Goal: Complete application form

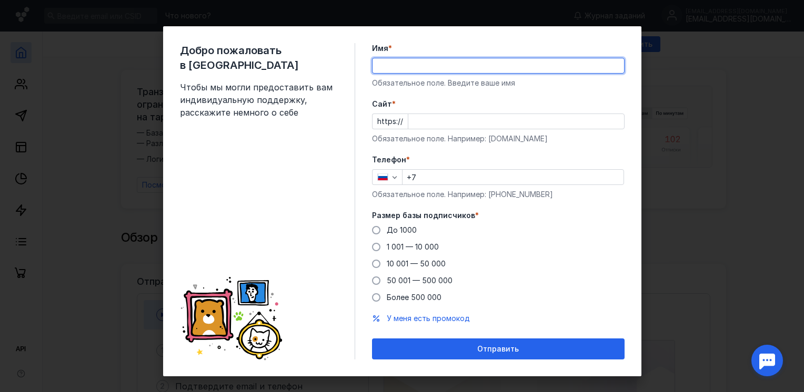
click at [470, 70] on input "Имя *" at bounding box center [498, 65] width 251 height 15
type input "[PERSON_NAME]"
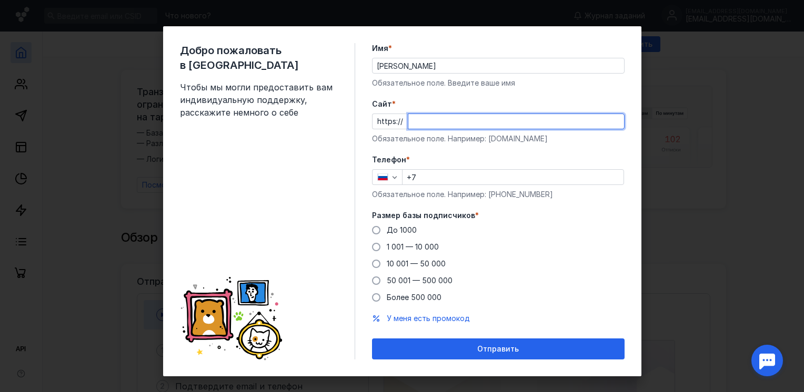
click at [425, 124] on input "Cайт *" at bounding box center [516, 121] width 216 height 15
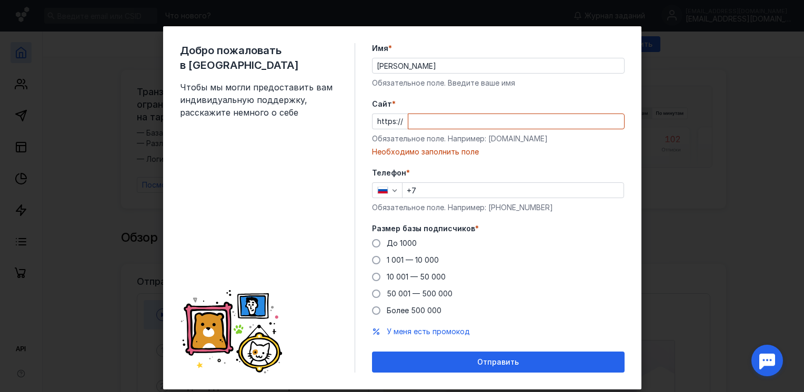
click at [425, 185] on div "Телефон * +7 Обязательное поле. Например: [PHONE_NUMBER]" at bounding box center [498, 190] width 253 height 45
click at [425, 186] on input "+7" at bounding box center [512, 190] width 221 height 15
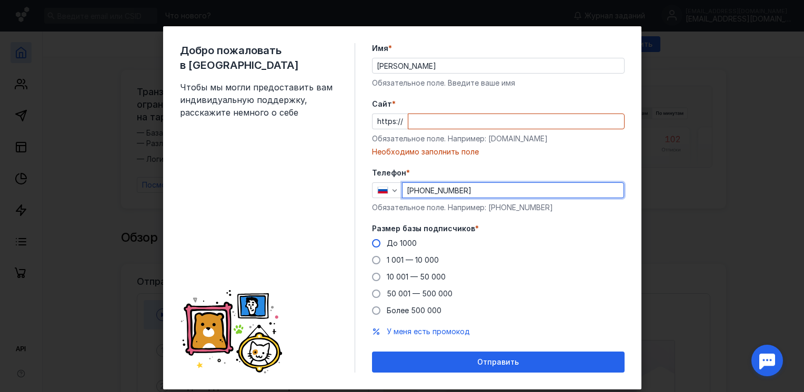
type input "[PHONE_NUMBER]"
click at [372, 240] on span at bounding box center [376, 243] width 8 height 8
click at [0, 0] on input "До 1000" at bounding box center [0, 0] width 0 height 0
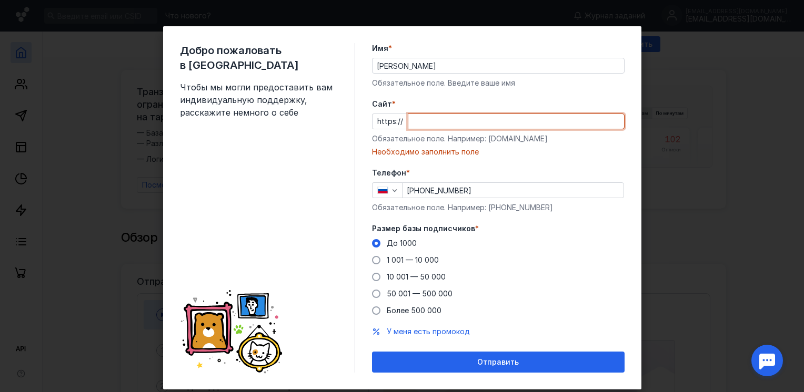
click at [425, 124] on input "Cайт *" at bounding box center [516, 121] width 216 height 15
type input "w"
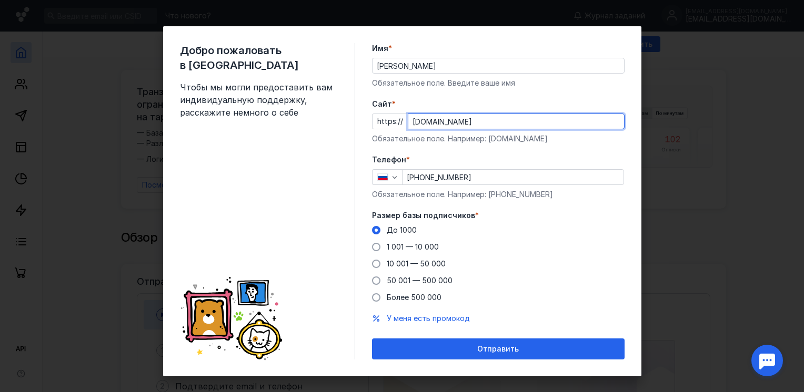
click at [448, 125] on input "[DOMAIN_NAME]" at bounding box center [516, 121] width 216 height 15
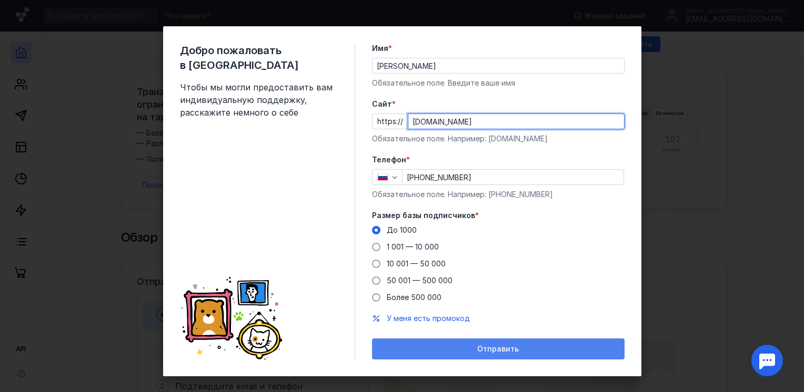
type input "[DOMAIN_NAME]"
click at [489, 348] on span "Отправить" at bounding box center [498, 349] width 42 height 9
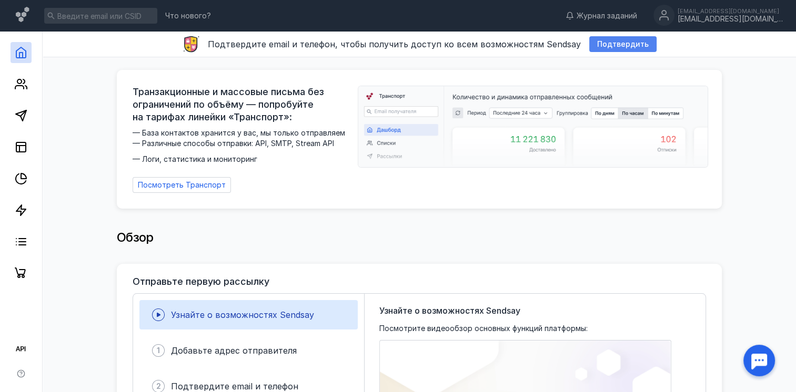
click at [600, 44] on span "Подтвердить" at bounding box center [623, 44] width 52 height 9
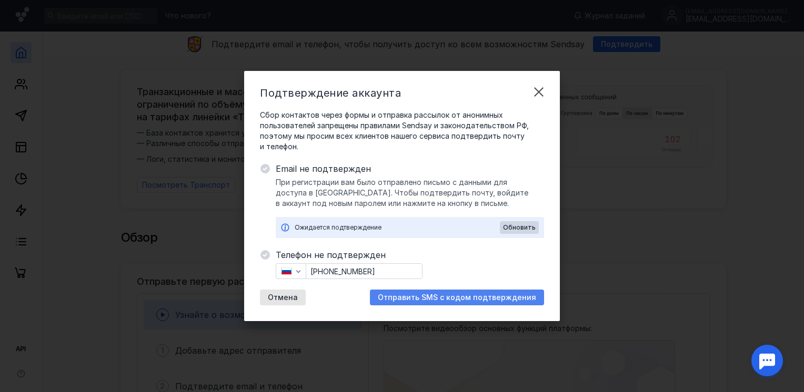
click at [419, 298] on span "Отправить SMS с кодом подтверждения" at bounding box center [457, 298] width 158 height 9
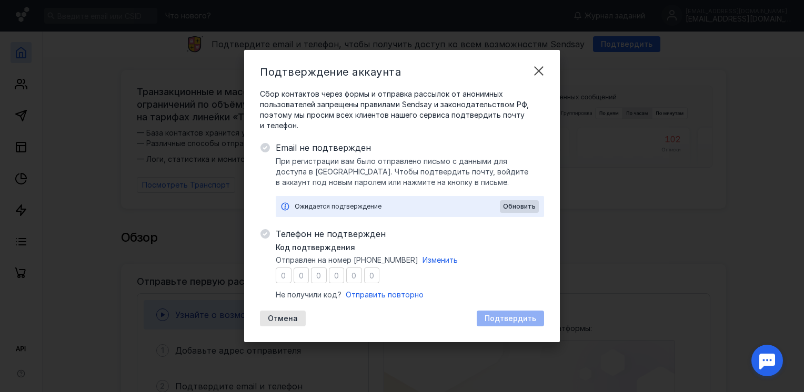
type input "8"
type input "3"
type input "5"
type input "0"
type input "1"
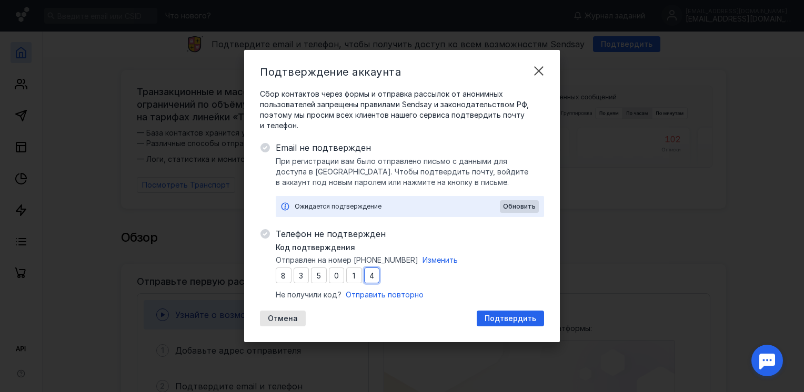
type input "4"
click at [482, 315] on div "Подтвердить" at bounding box center [510, 319] width 62 height 9
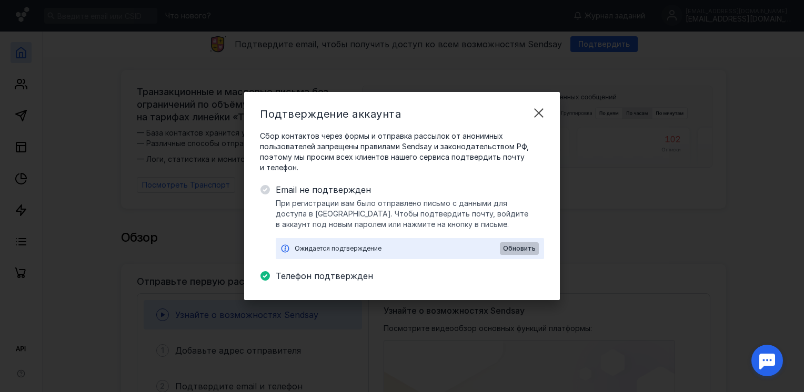
click at [522, 249] on span "Обновить" at bounding box center [519, 248] width 33 height 7
